Goal: Find contact information: Find contact information

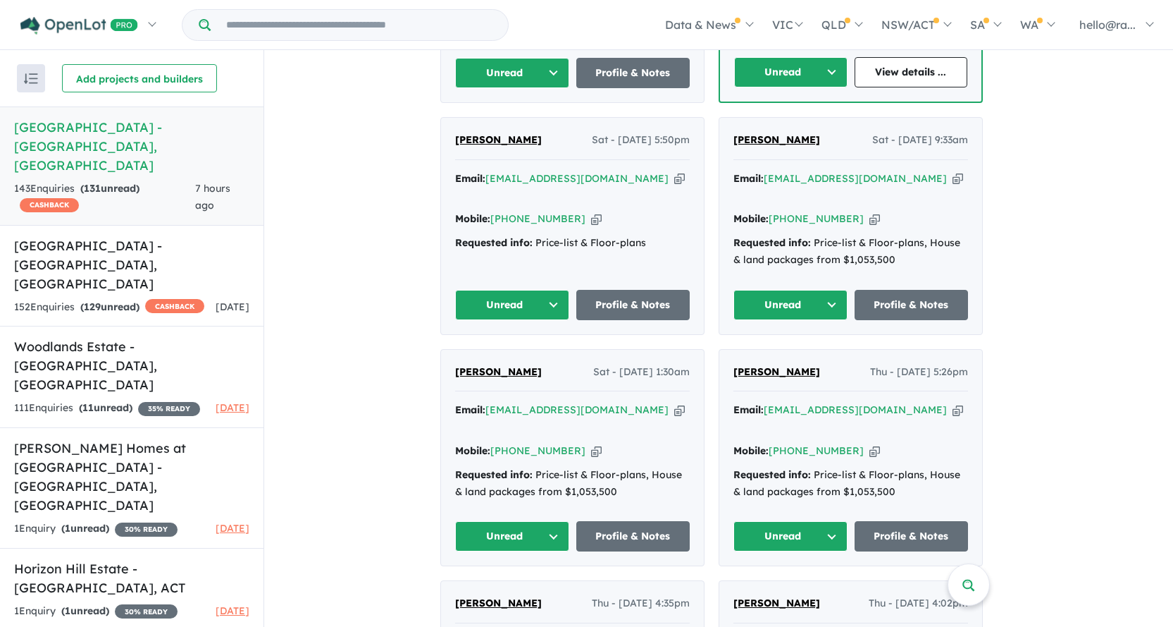
scroll to position [818, 0]
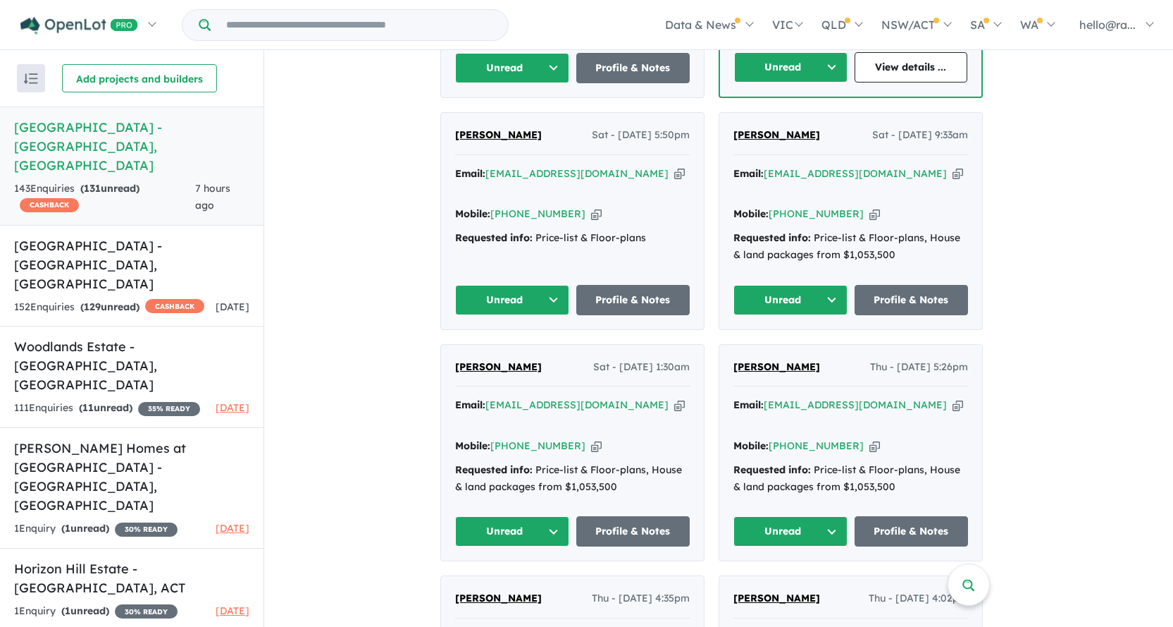
click at [674, 398] on icon "button" at bounding box center [679, 404] width 11 height 15
drag, startPoint x: 561, startPoint y: 364, endPoint x: 440, endPoint y: 356, distance: 120.8
copy span "[PERSON_NAME]"
click at [591, 438] on icon "button" at bounding box center [596, 445] width 11 height 15
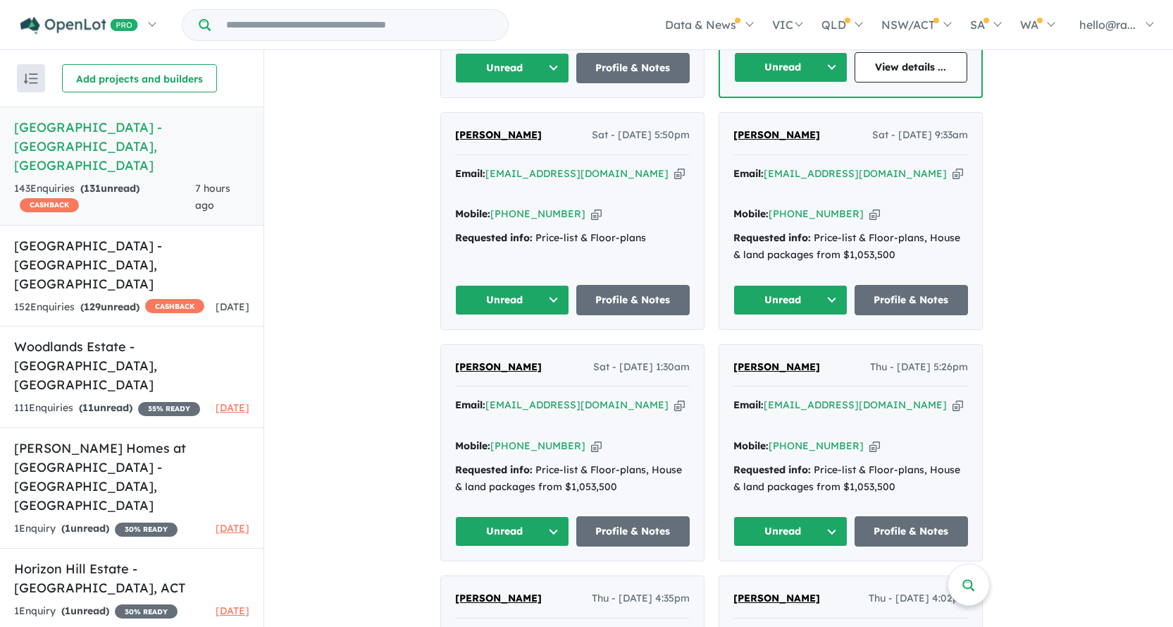
copy span "[PERSON_NAME]"
click at [603, 516] on link "Profile & Notes" at bounding box center [633, 531] width 114 height 30
click at [953, 181] on icon "button" at bounding box center [958, 173] width 11 height 15
copy span "[PERSON_NAME]"
click at [674, 180] on icon "button" at bounding box center [679, 173] width 11 height 15
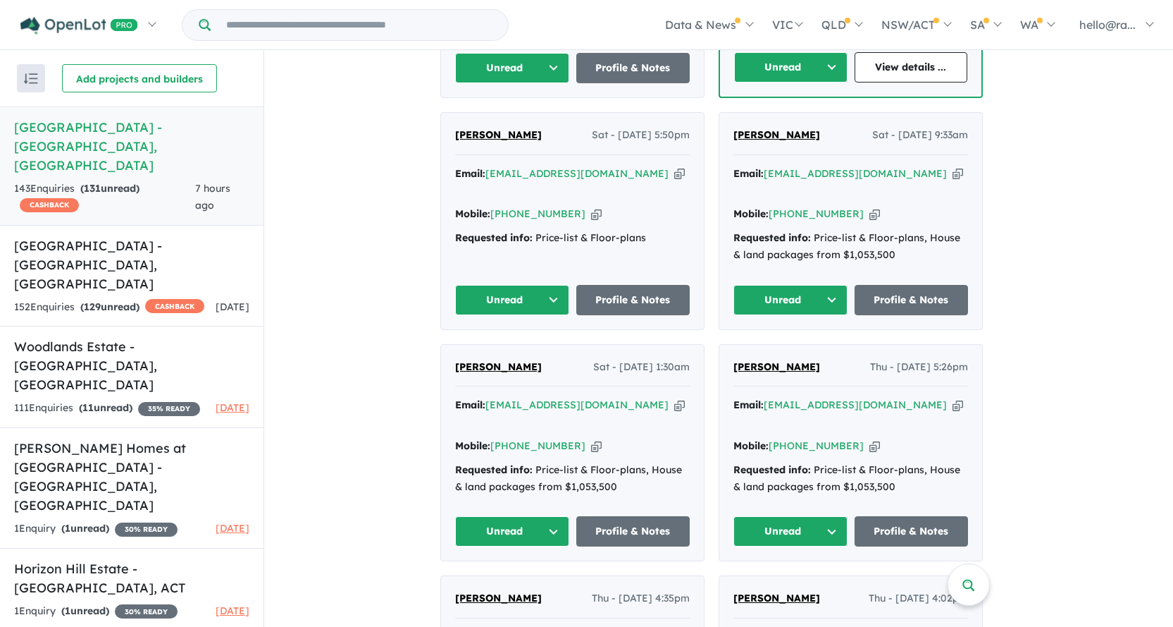
copy span "[PERSON_NAME]"
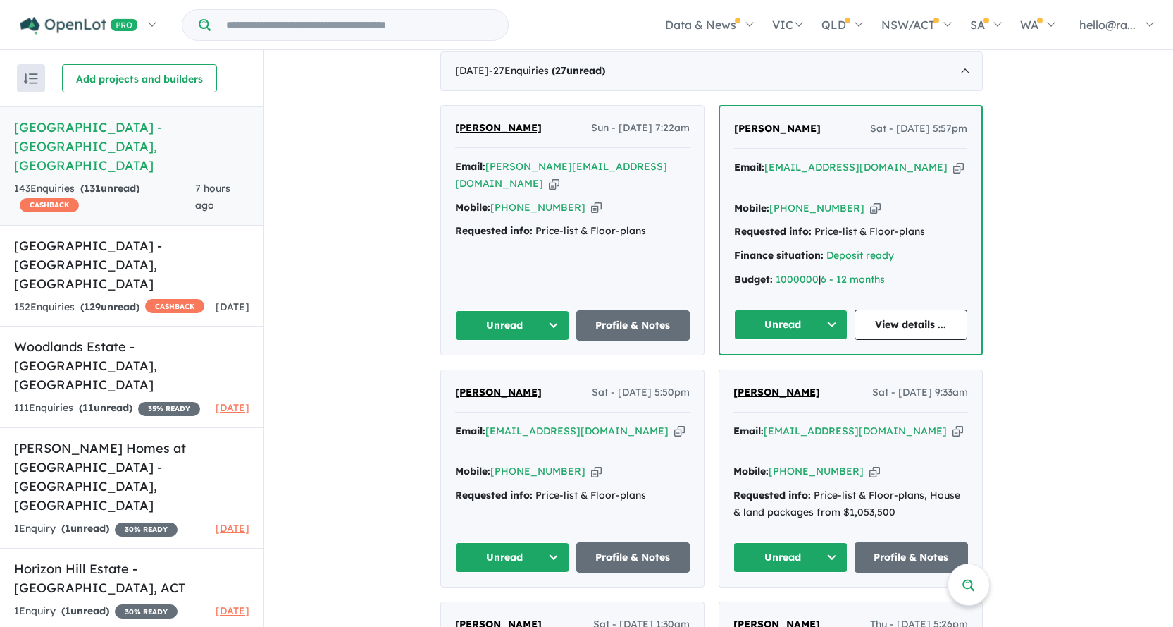
scroll to position [536, 0]
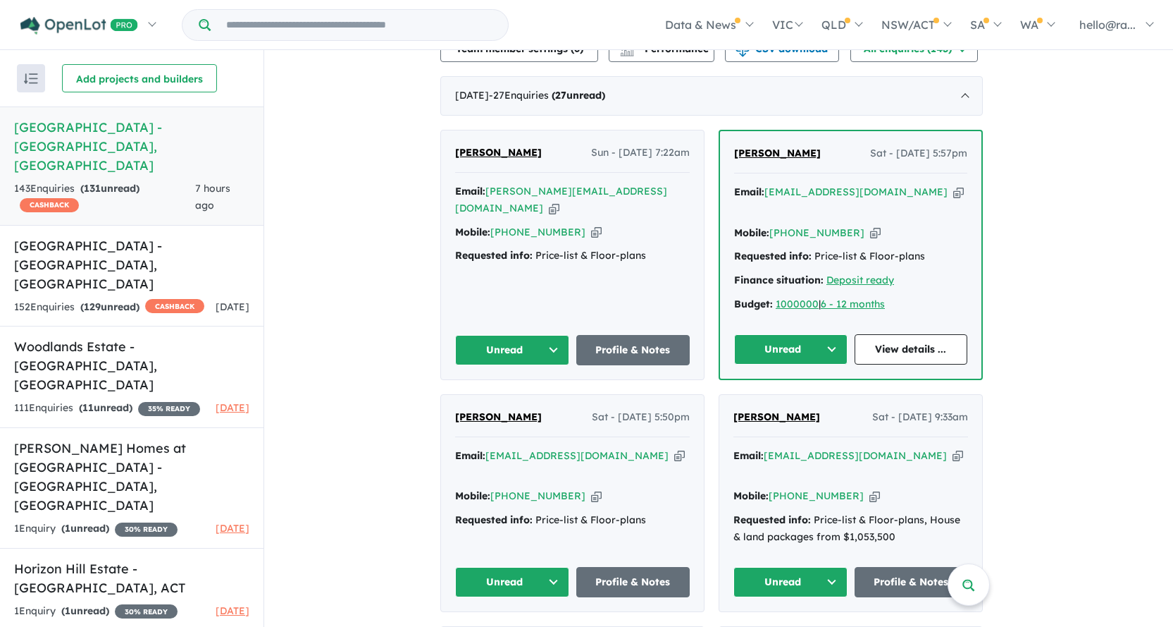
click at [954, 199] on icon "button" at bounding box center [959, 192] width 11 height 15
copy span "[PERSON_NAME]"
click at [591, 239] on icon "button" at bounding box center [596, 232] width 11 height 15
copy span "[PERSON_NAME]"
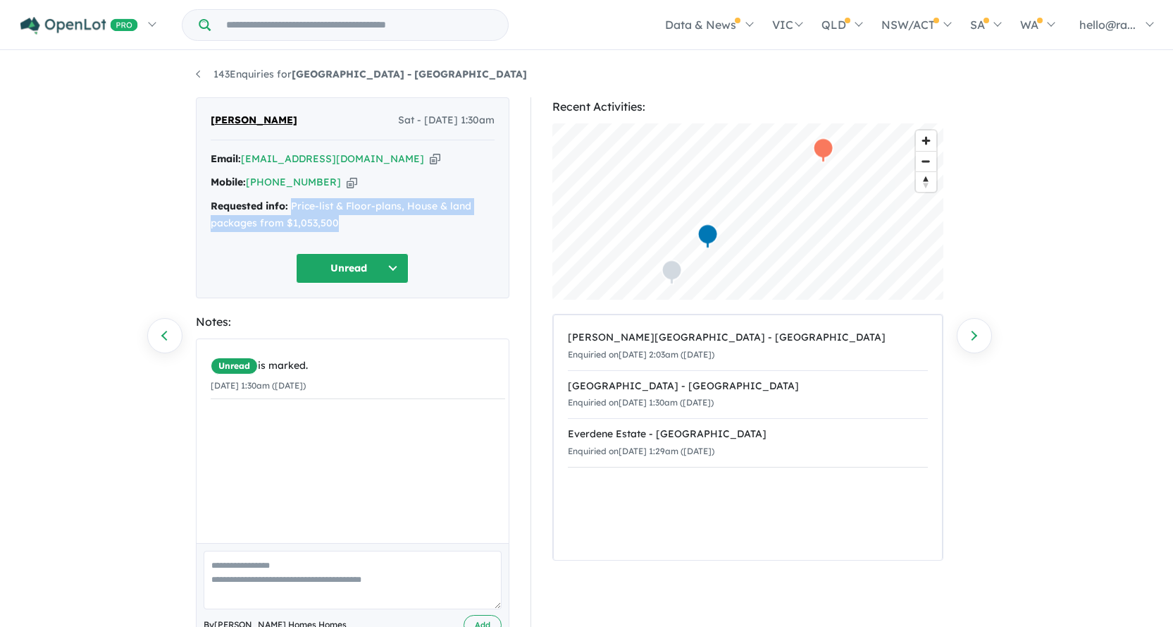
drag, startPoint x: 349, startPoint y: 224, endPoint x: 292, endPoint y: 209, distance: 59.0
click at [292, 209] on div "Requested info: Price-list & Floor-plans, House & land packages from $1,053,500" at bounding box center [353, 215] width 284 height 34
copy div "Price-list & Floor-plans, House & land packages from $1,053,500"
